Goal: Task Accomplishment & Management: Use online tool/utility

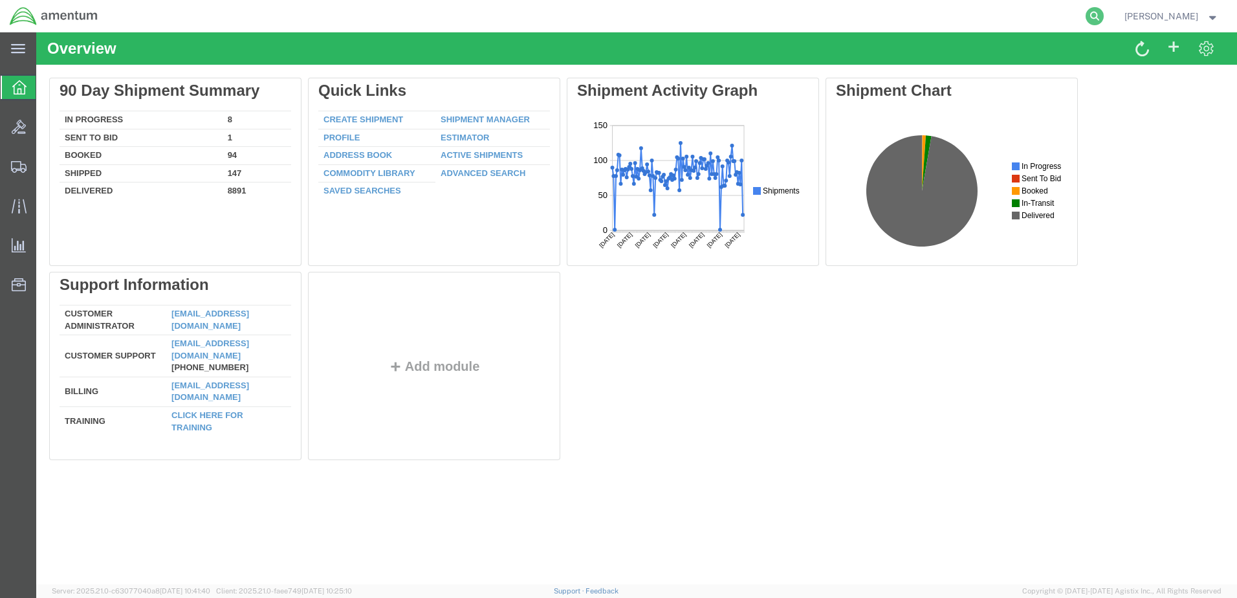
click at [1102, 19] on icon at bounding box center [1095, 16] width 18 height 18
click at [1020, 14] on input "search" at bounding box center [888, 16] width 393 height 31
click at [953, 21] on input "search" at bounding box center [888, 16] width 393 height 31
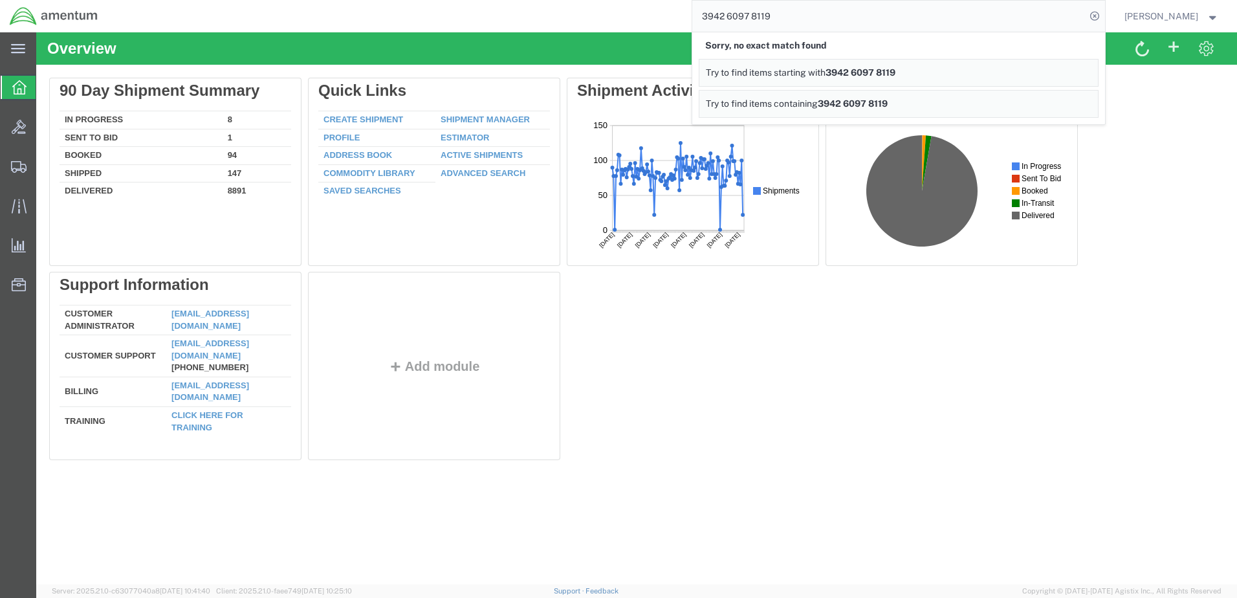
click at [824, 21] on input "3942 6097 8119" at bounding box center [888, 16] width 393 height 31
type input "394260978119"
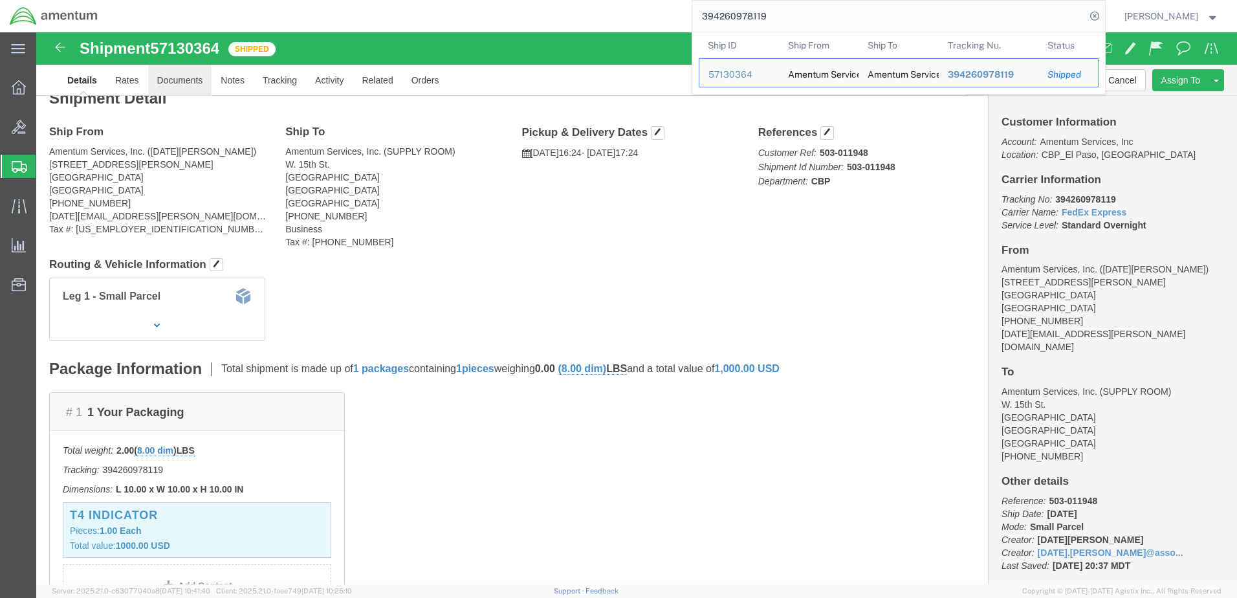
click link "Documents"
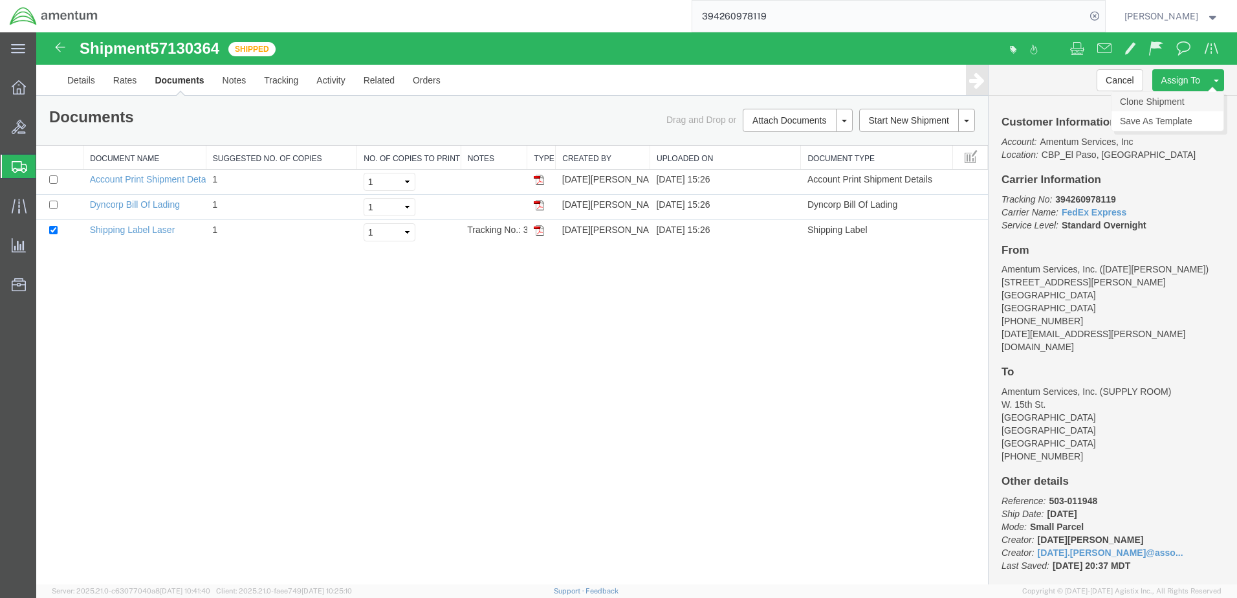
click at [1169, 99] on link "Clone Shipment" at bounding box center [1168, 101] width 112 height 19
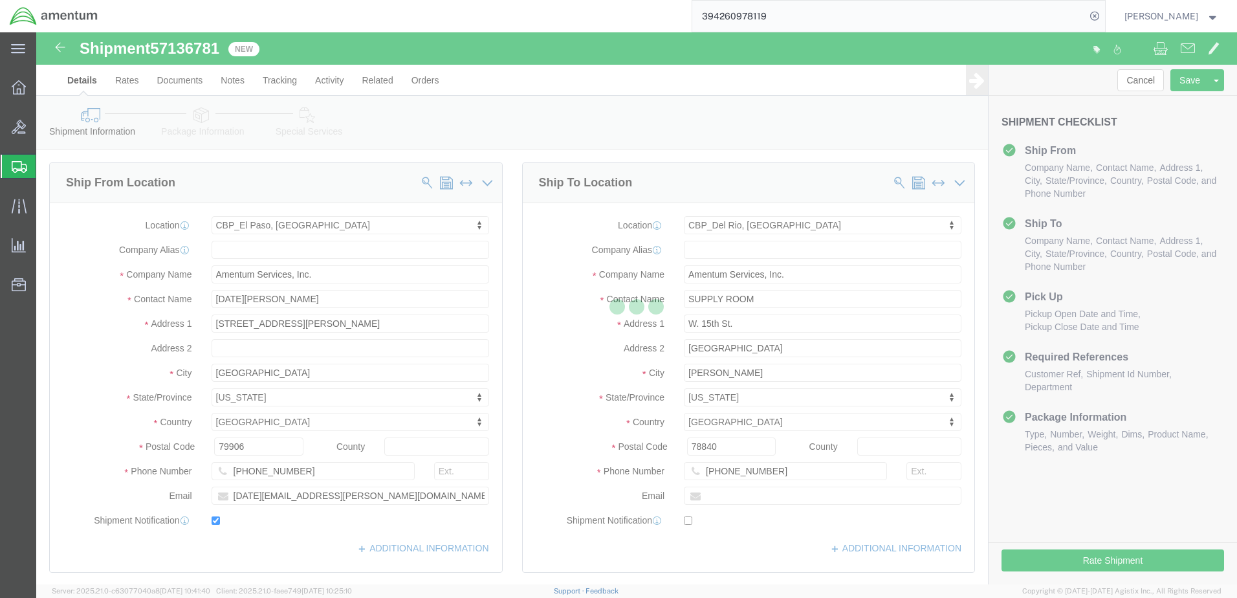
select select "49939"
select select "49937"
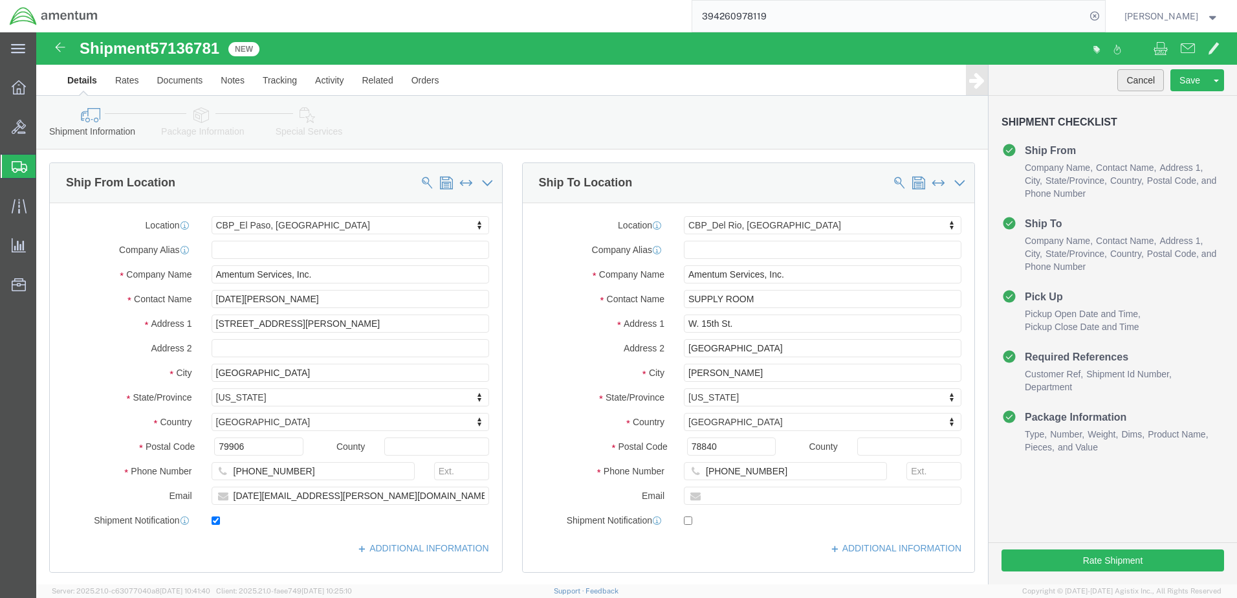
click button "Cancel"
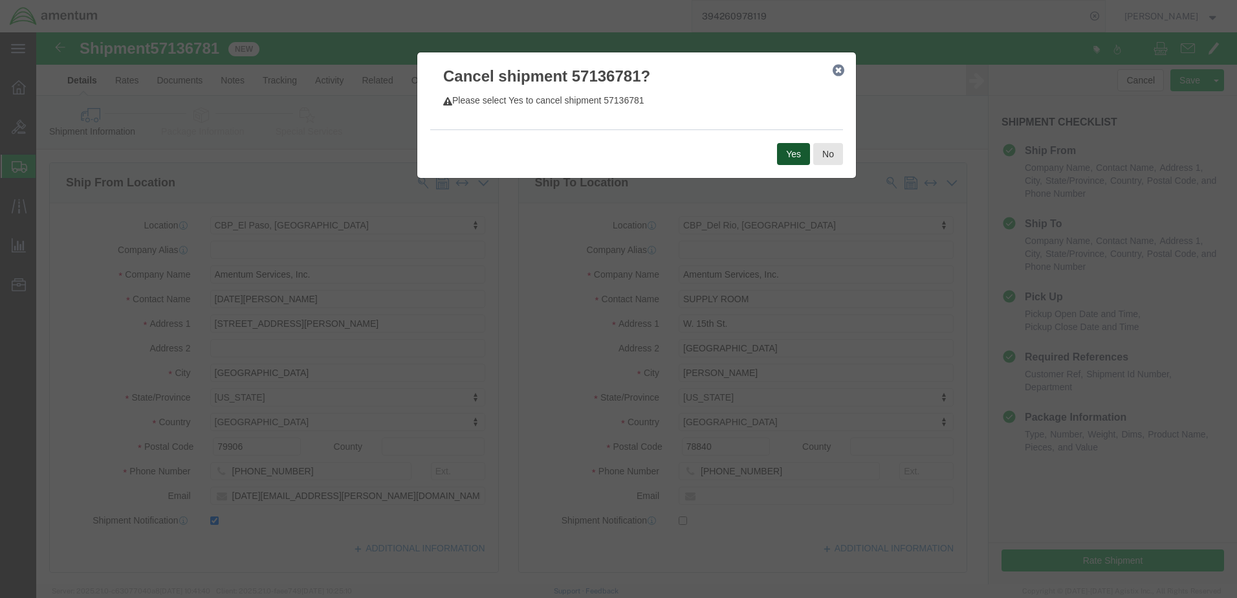
click button "Yes"
